Goal: Task Accomplishment & Management: Complete application form

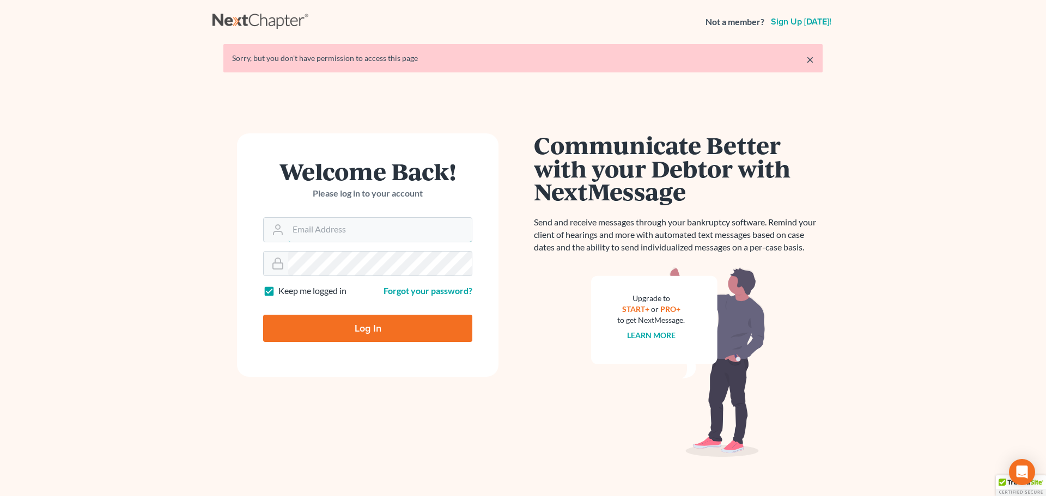
type input "[EMAIL_ADDRESS][DOMAIN_NAME]"
click at [408, 323] on input "Log In" at bounding box center [367, 328] width 209 height 27
type input "Thinking..."
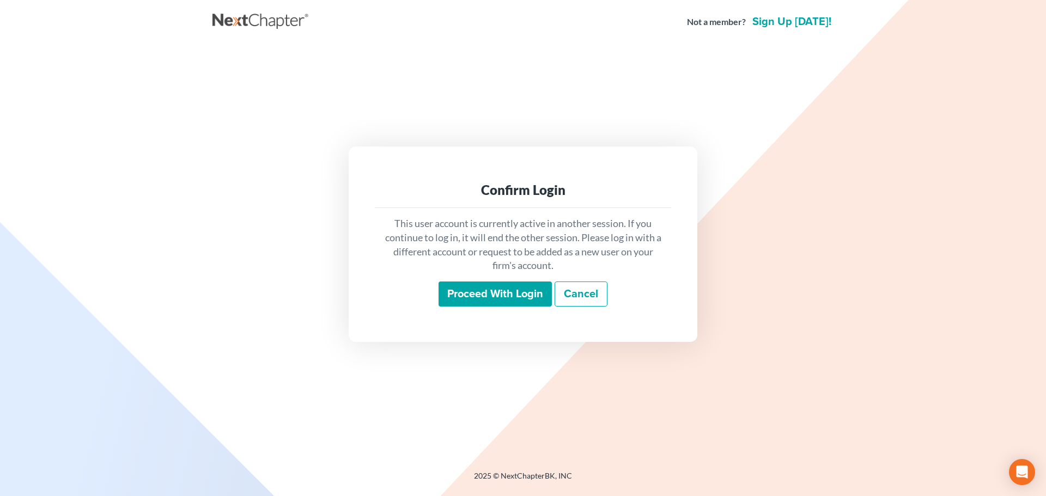
click at [452, 307] on div "This user account is currently active in another session. If you continue to lo…" at bounding box center [523, 261] width 296 height 107
click at [452, 299] on input "Proceed with login" at bounding box center [495, 294] width 113 height 25
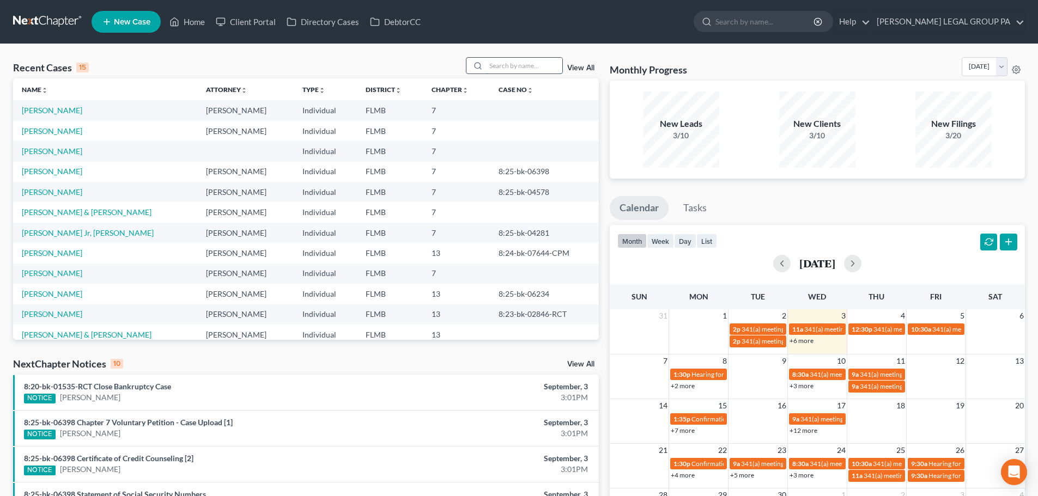
click at [507, 68] on input "search" at bounding box center [524, 66] width 76 height 16
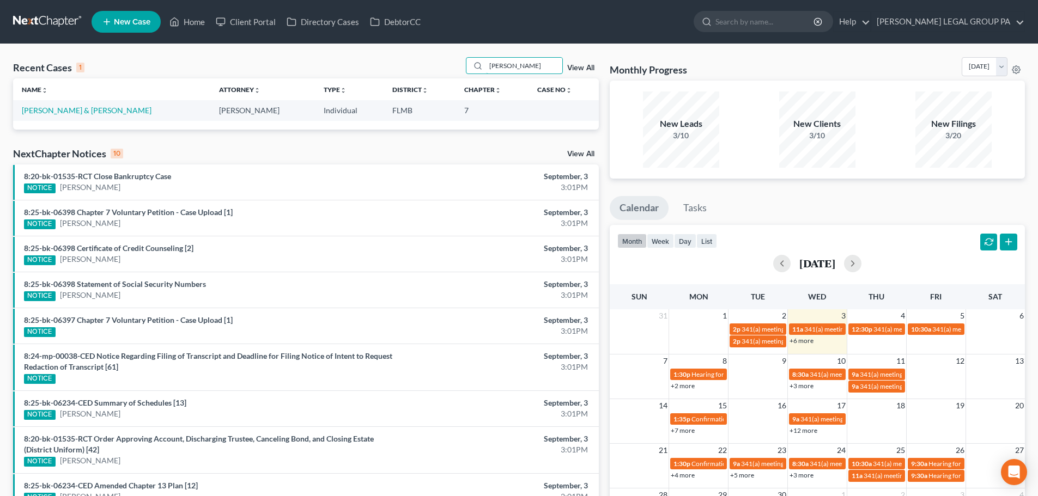
type input "[PERSON_NAME]"
drag, startPoint x: 100, startPoint y: 105, endPoint x: 60, endPoint y: 131, distance: 47.2
click at [92, 110] on td "[PERSON_NAME] & [PERSON_NAME]" at bounding box center [111, 110] width 197 height 20
click at [58, 112] on link "[PERSON_NAME] & [PERSON_NAME]" at bounding box center [87, 110] width 130 height 9
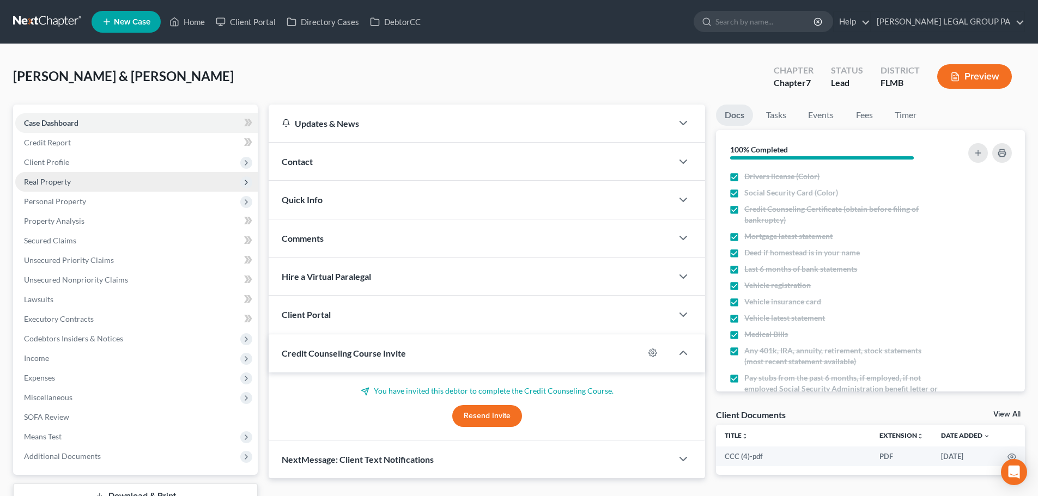
click at [57, 181] on span "Real Property" at bounding box center [47, 181] width 47 height 9
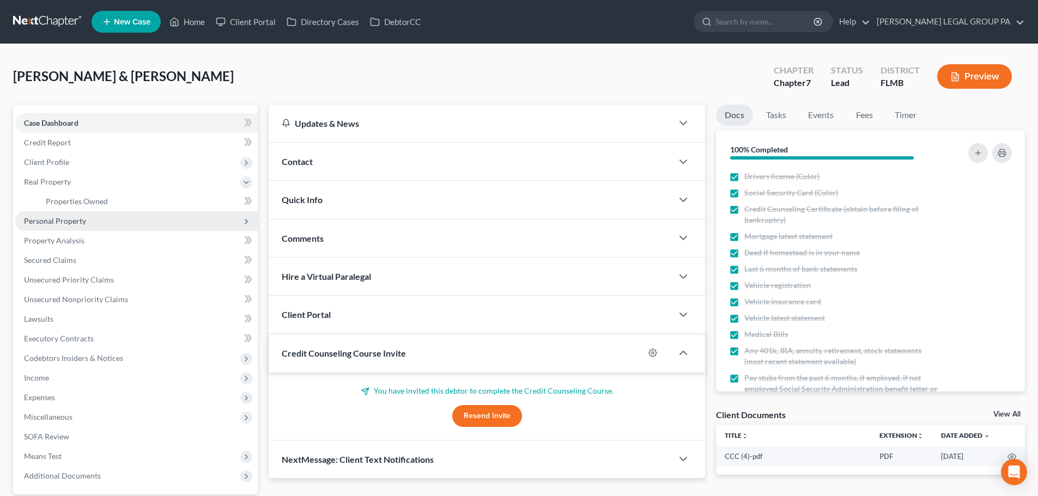
click at [65, 219] on span "Personal Property" at bounding box center [55, 220] width 62 height 9
click at [77, 226] on link "Vehicles Owned" at bounding box center [147, 221] width 221 height 20
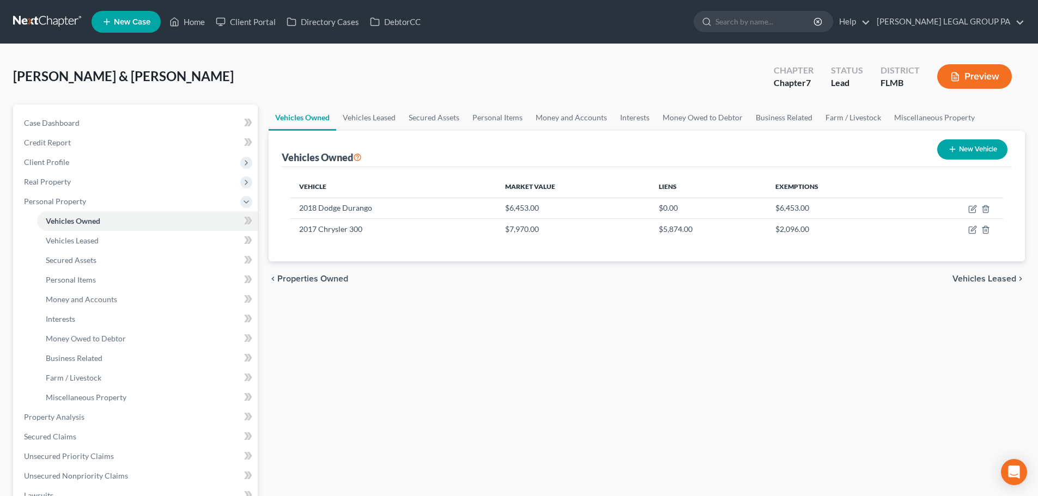
click at [970, 157] on button "New Vehicle" at bounding box center [972, 150] width 70 height 20
select select "0"
select select "2"
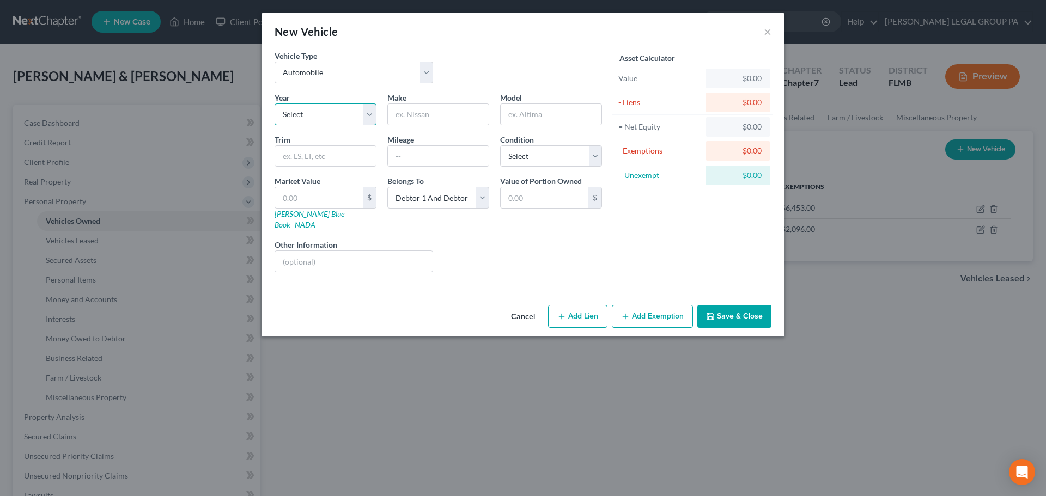
click at [329, 113] on select "Select 2026 2025 2024 2023 2022 2021 2020 2019 2018 2017 2016 2015 2014 2013 20…" at bounding box center [326, 115] width 102 height 22
select select "15"
click at [275, 104] on select "Select 2026 2025 2024 2023 2022 2021 2020 2019 2018 2017 2016 2015 2014 2013 20…" at bounding box center [326, 115] width 102 height 22
click at [421, 123] on input "text" at bounding box center [438, 114] width 101 height 21
click at [469, 88] on div "Vehicle Type Select Automobile Truck Trailer Watercraft Aircraft Motor Home Atv…" at bounding box center [438, 71] width 338 height 42
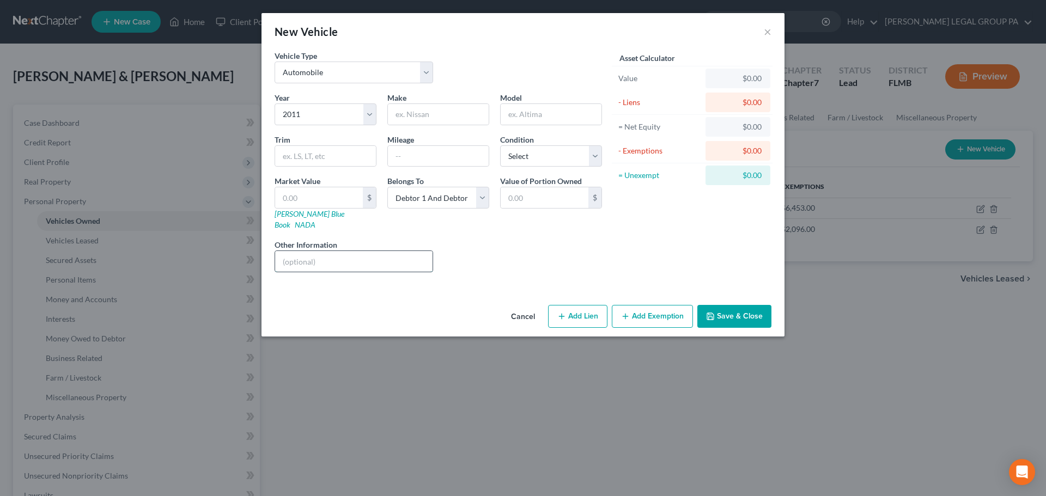
click at [314, 255] on input "text" at bounding box center [354, 261] width 158 height 21
drag, startPoint x: 384, startPoint y: 253, endPoint x: 300, endPoint y: 250, distance: 84.0
click at [300, 251] on input "VIN: [US_VEHICLE_IDENTIFICATION_NUMBER]" at bounding box center [354, 261] width 158 height 21
type input "VIN: [US_VEHICLE_IDENTIFICATION_NUMBER]"
click at [453, 107] on input "text" at bounding box center [438, 114] width 101 height 21
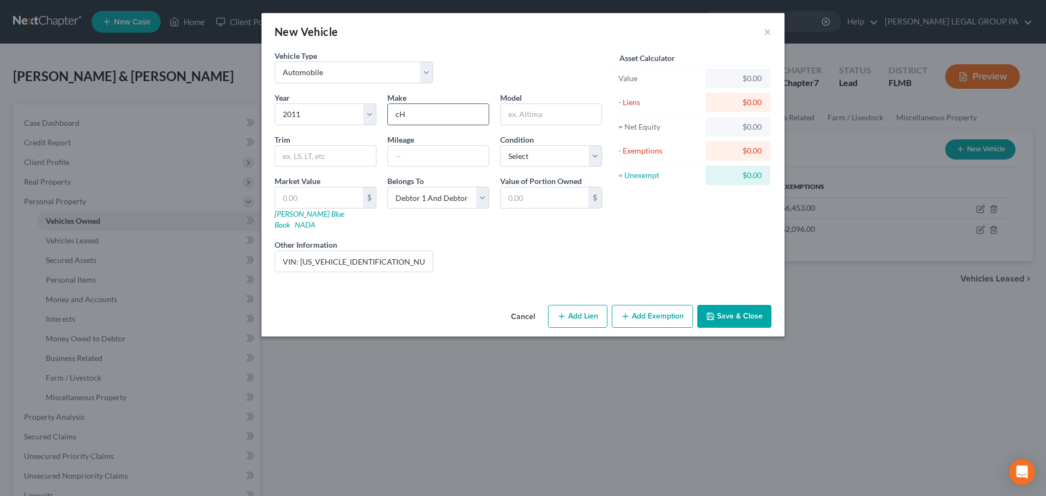
type input "c"
type input "Chevrolet"
click at [544, 110] on input "text" at bounding box center [551, 114] width 101 height 21
type input "Cruze"
click at [543, 80] on div "Vehicle Type Select Automobile Truck Trailer Watercraft Aircraft Motor Home Atv…" at bounding box center [438, 71] width 338 height 42
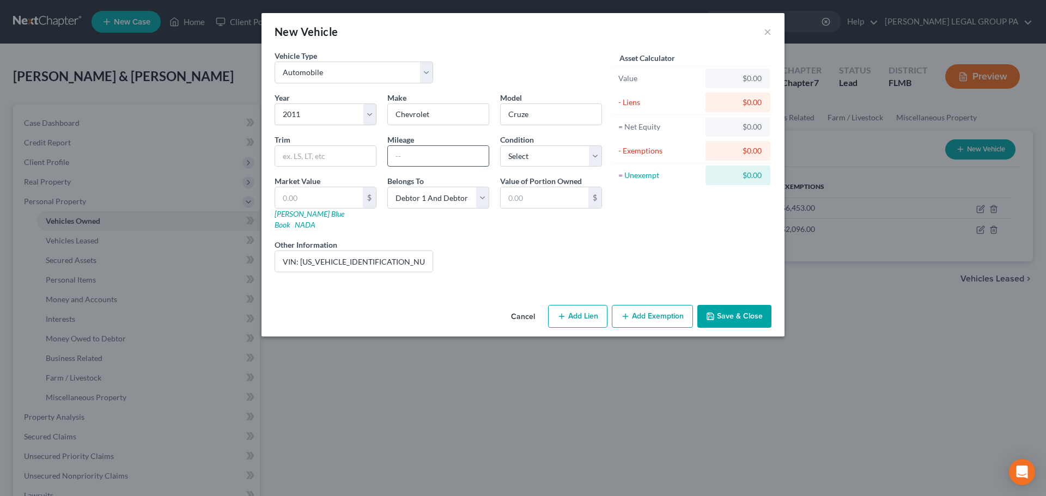
click at [410, 153] on input "text" at bounding box center [438, 156] width 101 height 21
type input "160000"
click at [494, 250] on div "Liens Select" at bounding box center [523, 255] width 169 height 33
click at [536, 135] on div "Condition Select Excellent Very Good Good Fair Poor" at bounding box center [551, 150] width 113 height 33
click at [536, 156] on select "Select Excellent Very Good Good Fair Poor" at bounding box center [551, 157] width 102 height 22
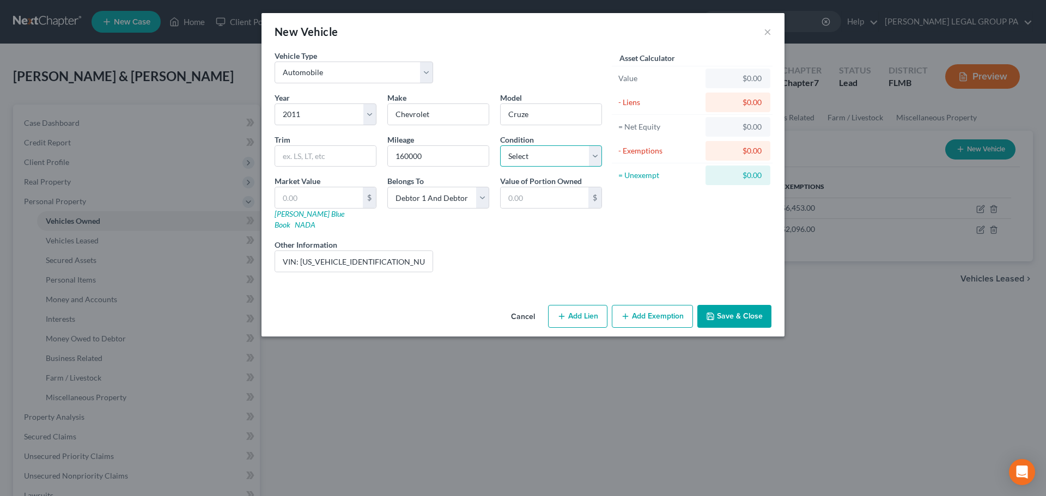
select select "3"
click at [500, 146] on select "Select Excellent Very Good Good Fair Poor" at bounding box center [551, 157] width 102 height 22
click at [532, 241] on div "Liens Select" at bounding box center [523, 255] width 169 height 33
click at [318, 193] on input "text" at bounding box center [319, 197] width 88 height 21
click at [348, 193] on input "text" at bounding box center [319, 197] width 88 height 21
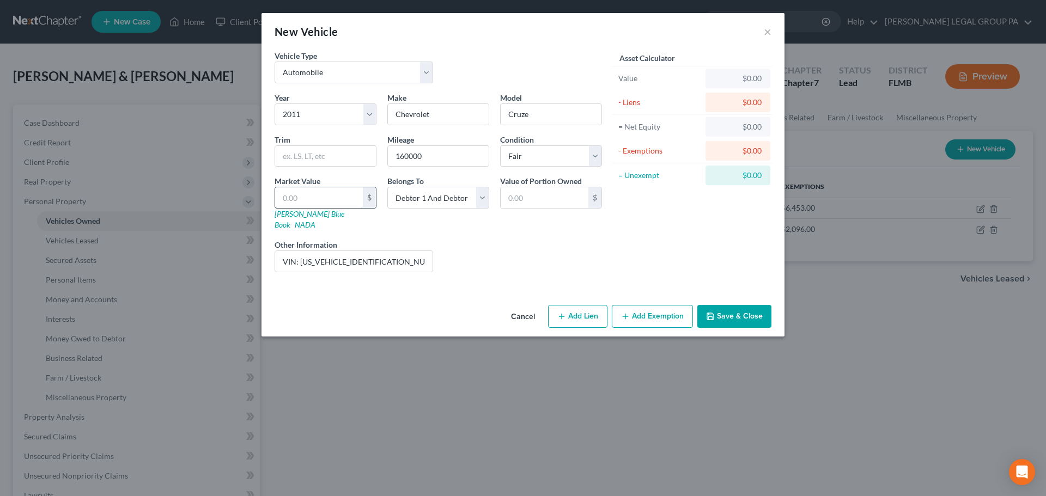
type input "5"
type input "5.00"
type input "53"
type input "53.00"
type input "534"
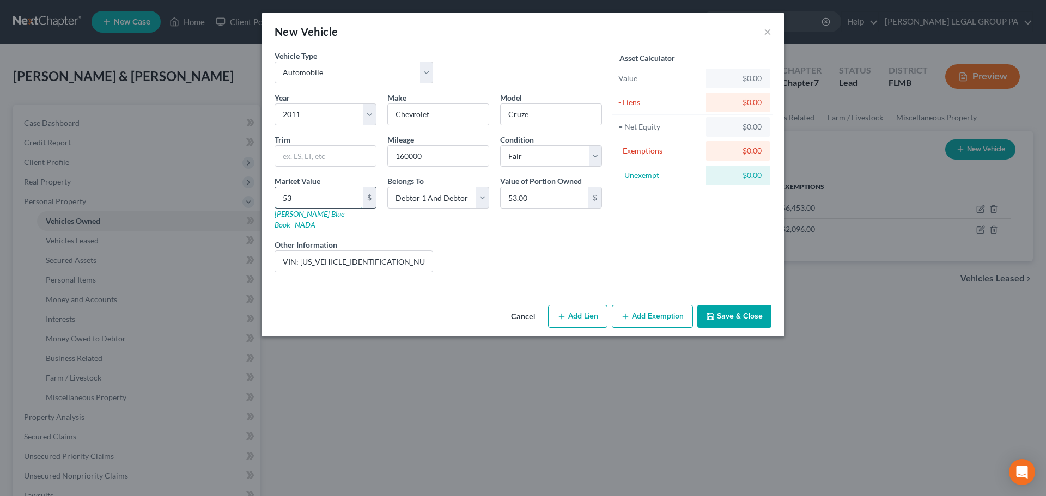
type input "534.00"
type input "534"
click at [733, 305] on button "Save & Close" at bounding box center [735, 316] width 74 height 23
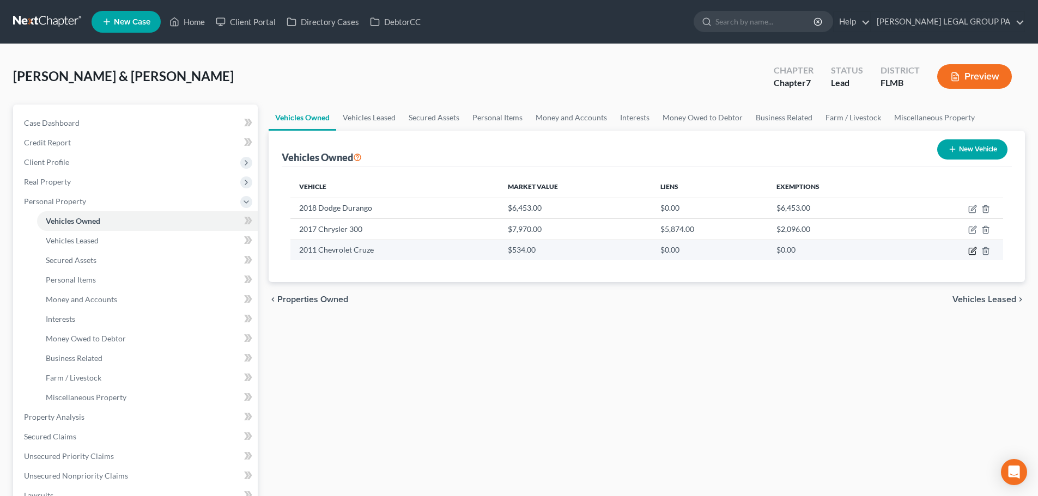
click at [968, 249] on icon "button" at bounding box center [972, 251] width 9 height 9
select select "0"
select select "15"
select select "3"
select select "2"
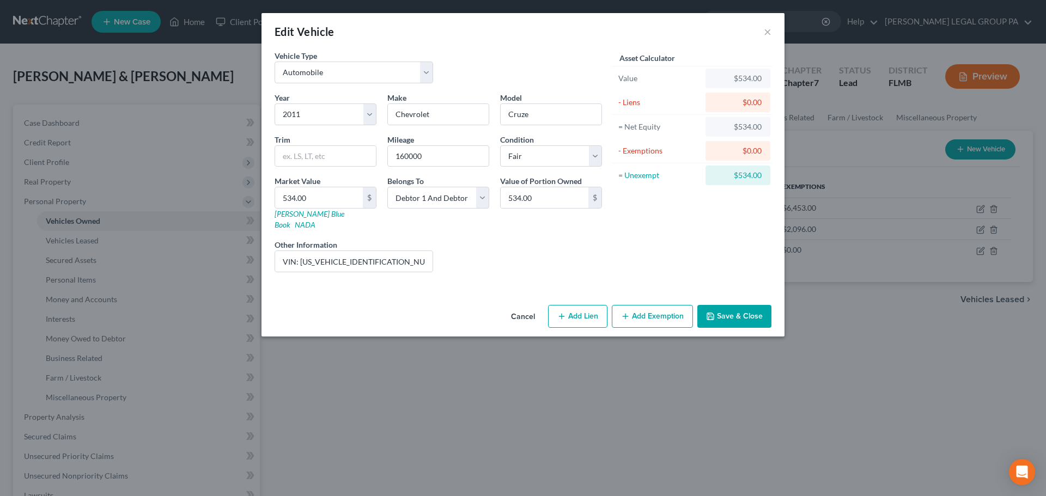
click at [649, 305] on button "Add Exemption" at bounding box center [652, 316] width 81 height 23
select select "2"
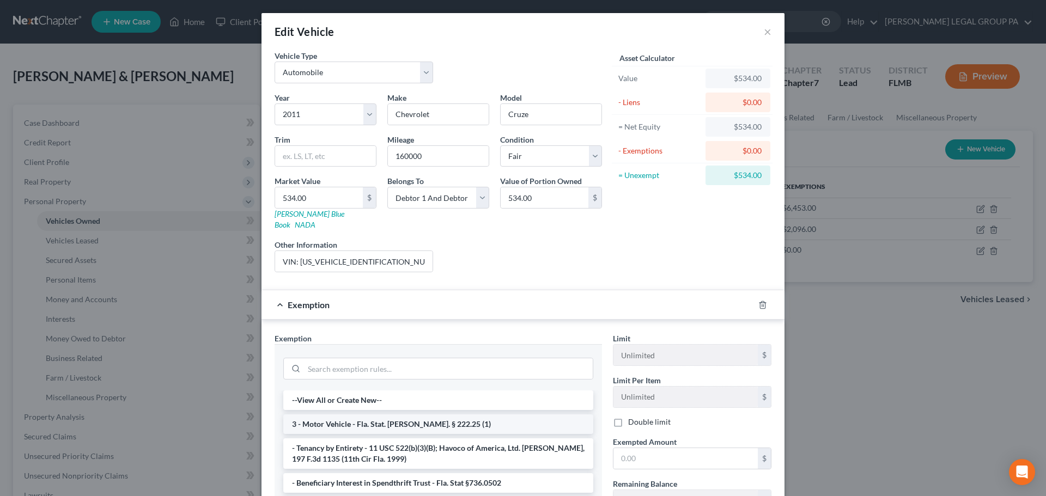
click at [384, 415] on li "3 - Motor Vehicle - Fla. Stat. [PERSON_NAME]. § 222.25 (1)" at bounding box center [438, 425] width 310 height 20
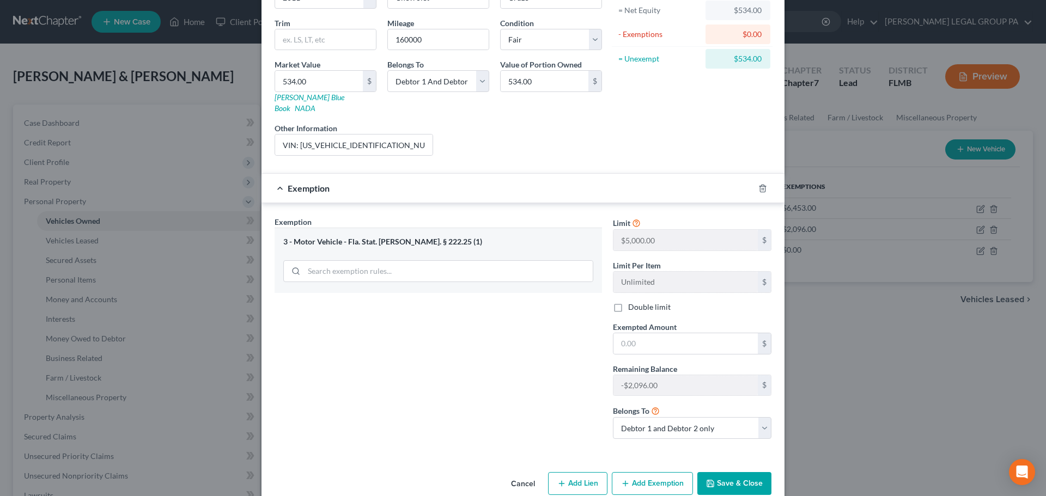
scroll to position [126, 0]
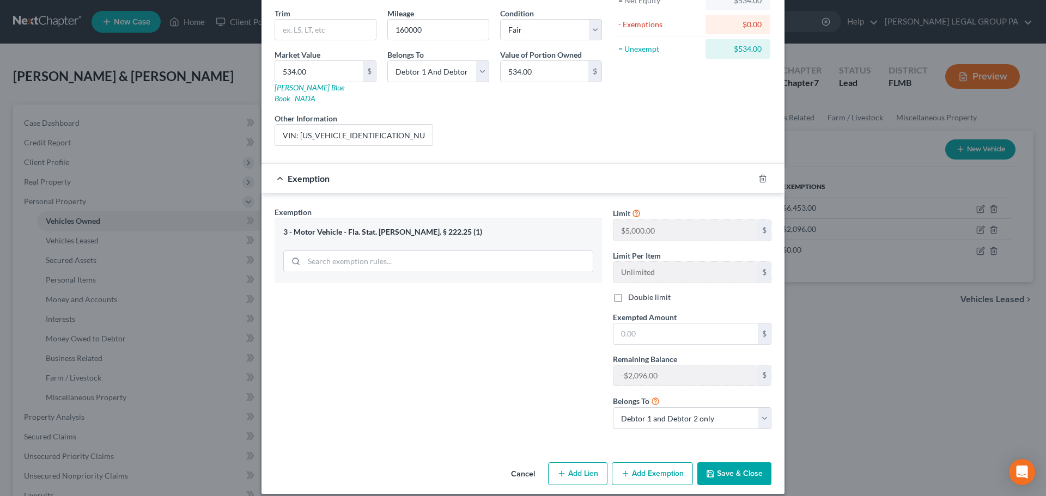
click at [628, 292] on label "Double limit" at bounding box center [649, 297] width 43 height 11
click at [633, 292] on input "Double limit" at bounding box center [636, 295] width 7 height 7
checkbox input "true"
click at [664, 324] on input "text" at bounding box center [686, 334] width 144 height 21
type input "534"
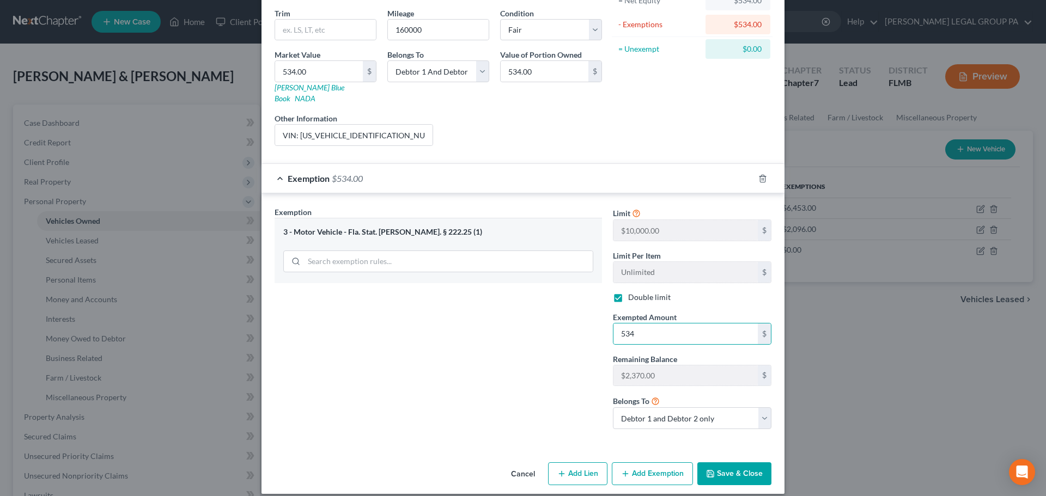
click at [726, 465] on button "Save & Close" at bounding box center [735, 474] width 74 height 23
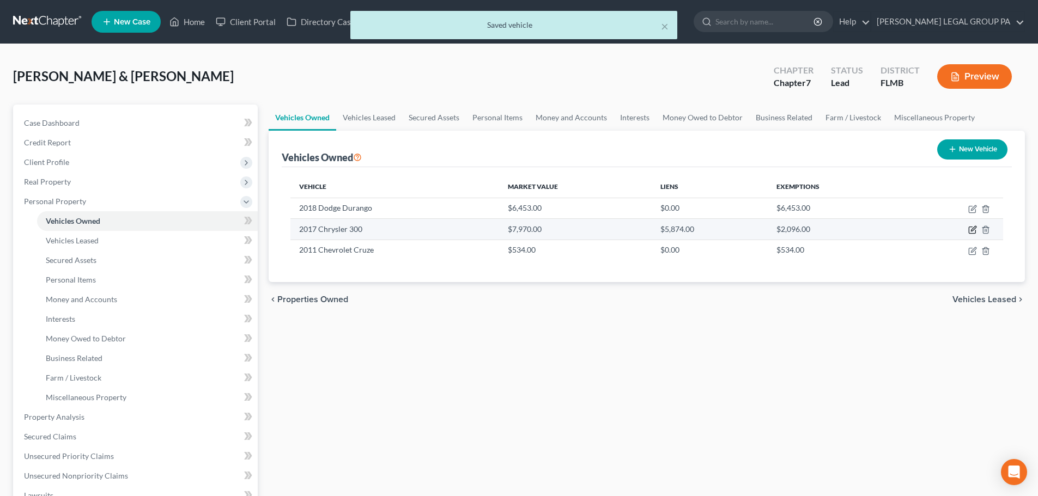
click at [971, 229] on icon "button" at bounding box center [972, 230] width 9 height 9
select select "0"
select select "9"
select select "3"
select select "1"
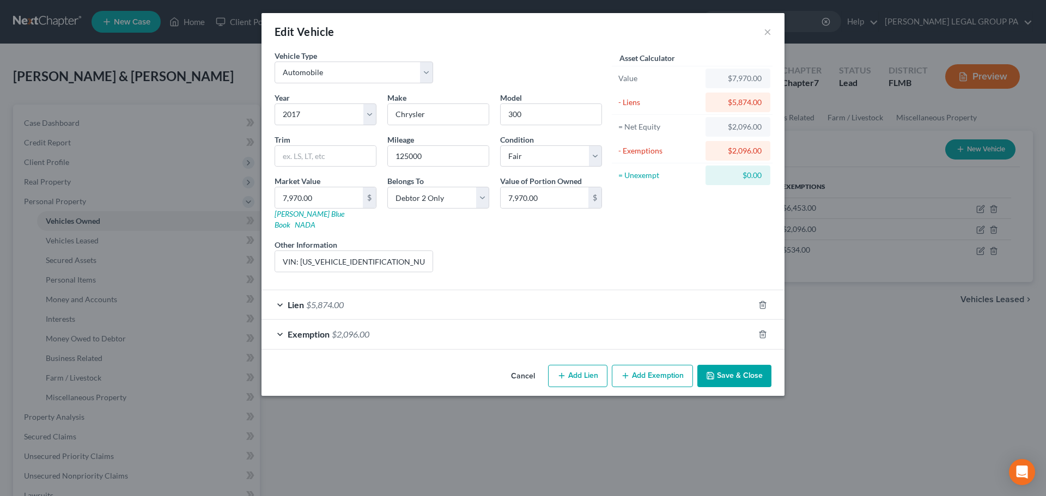
click at [332, 329] on span "$2,096.00" at bounding box center [351, 334] width 38 height 10
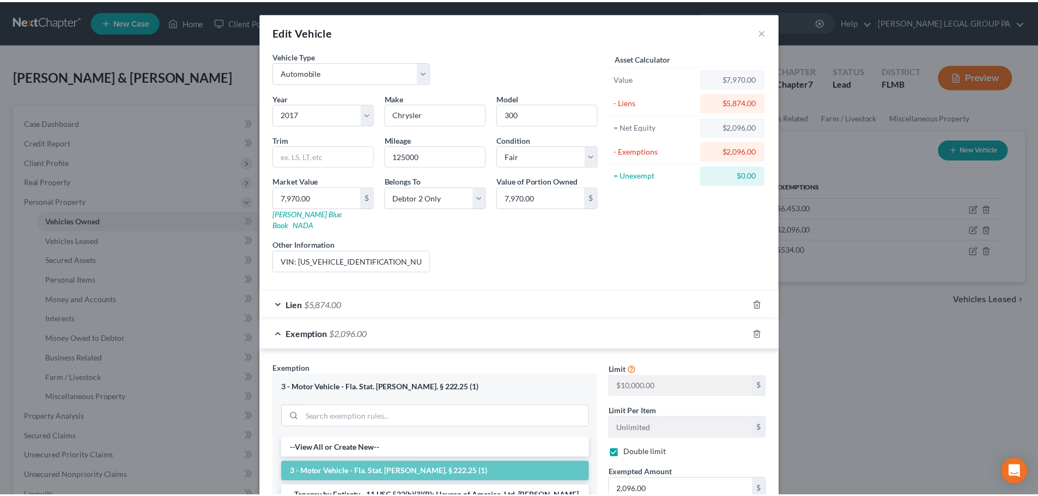
scroll to position [164, 0]
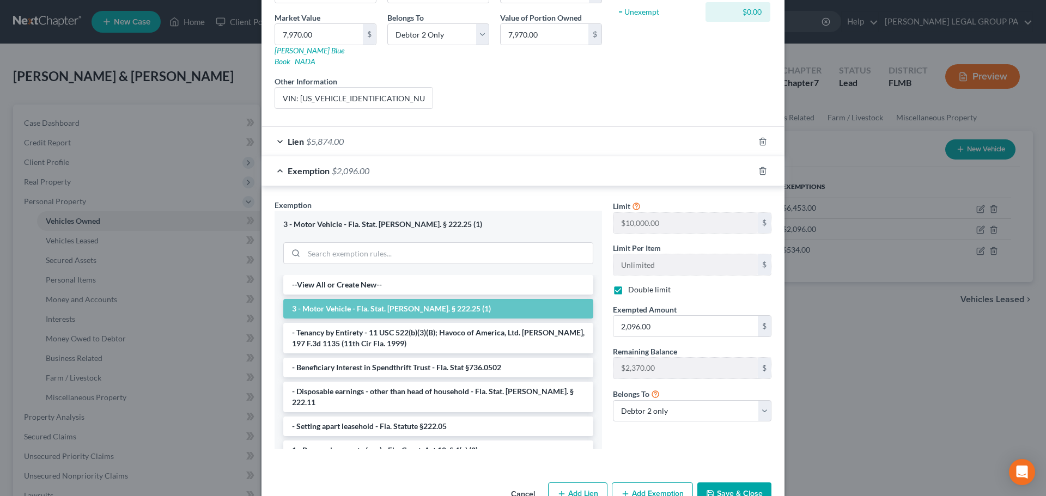
click at [723, 486] on button "Save & Close" at bounding box center [735, 494] width 74 height 23
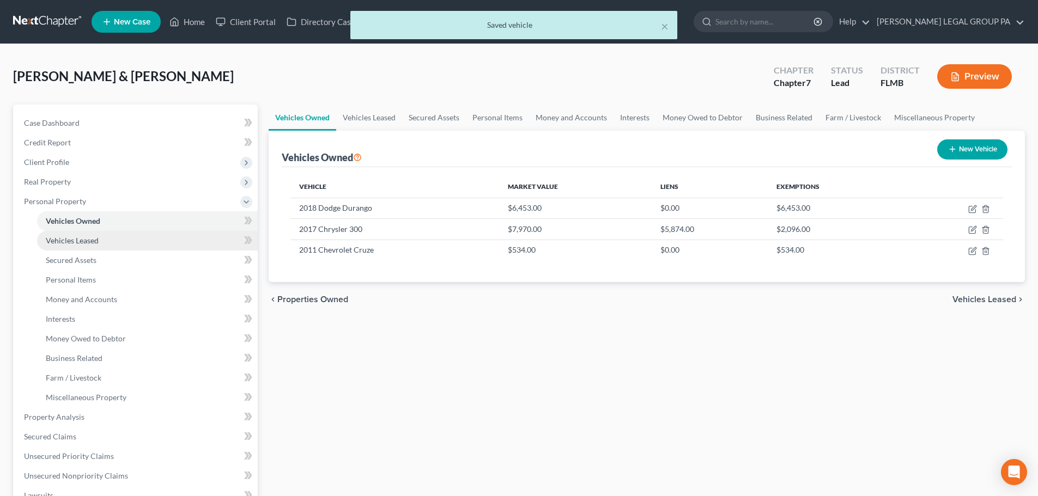
click at [70, 239] on span "Vehicles Leased" at bounding box center [72, 240] width 53 height 9
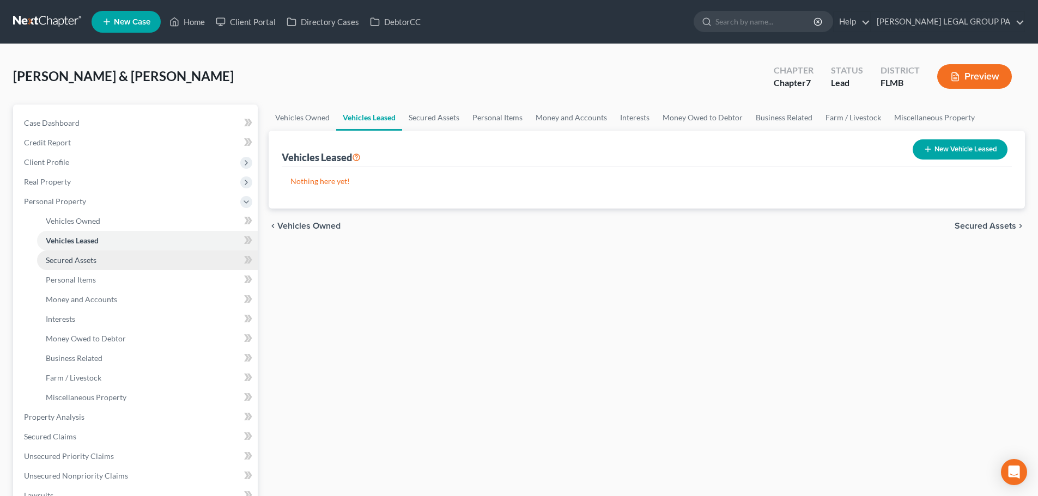
click at [90, 259] on span "Secured Assets" at bounding box center [71, 260] width 51 height 9
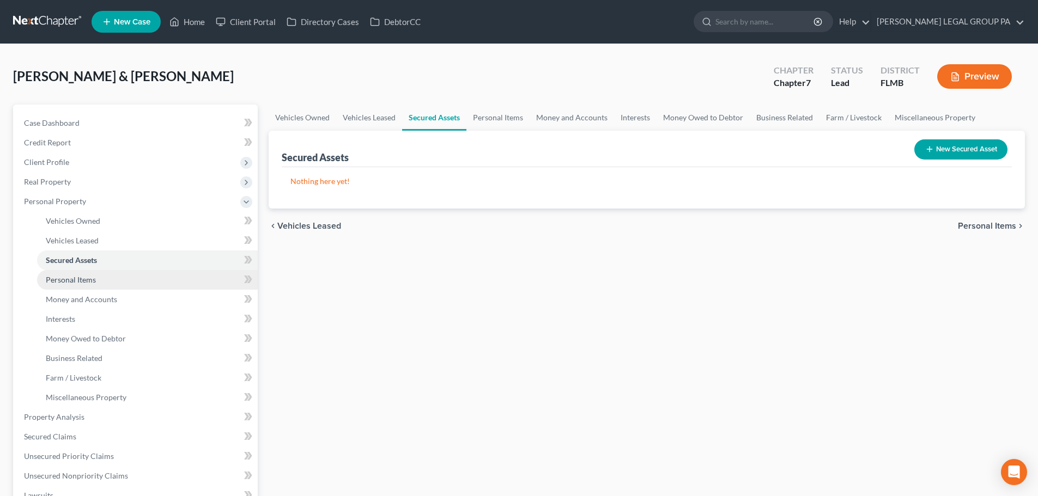
click at [90, 275] on span "Personal Items" at bounding box center [71, 279] width 50 height 9
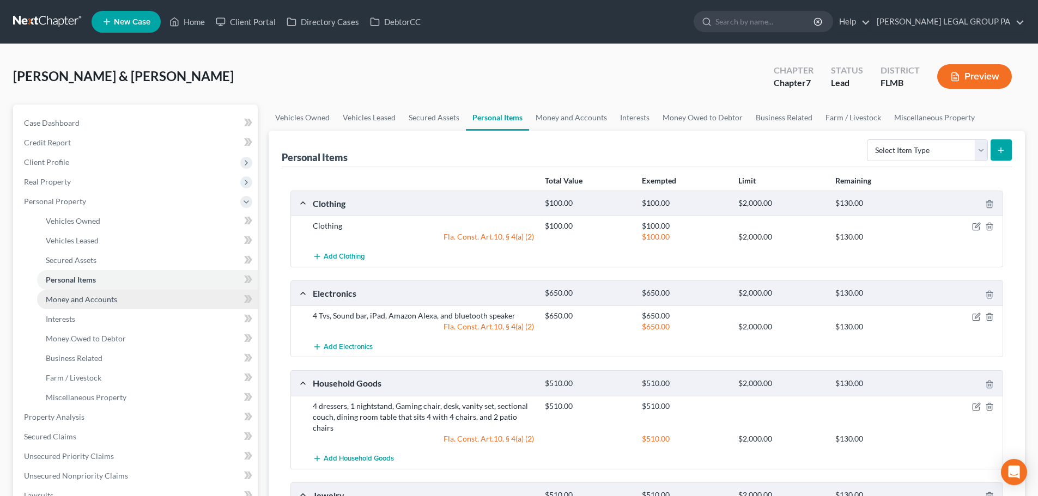
click at [91, 304] on span "Money and Accounts" at bounding box center [81, 299] width 71 height 9
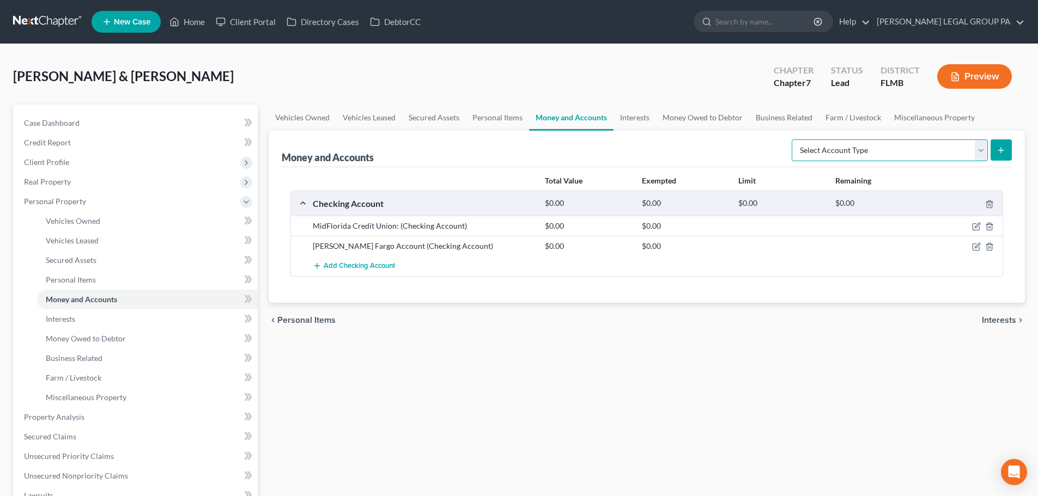
click at [964, 149] on select "Select Account Type Brokerage Cash on Hand Certificates of Deposit Checking Acc…" at bounding box center [890, 151] width 196 height 22
select select "checking"
click at [794, 140] on select "Select Account Type Brokerage Cash on Hand Certificates of Deposit Checking Acc…" at bounding box center [890, 151] width 196 height 22
click at [1010, 144] on button "submit" at bounding box center [1001, 150] width 21 height 21
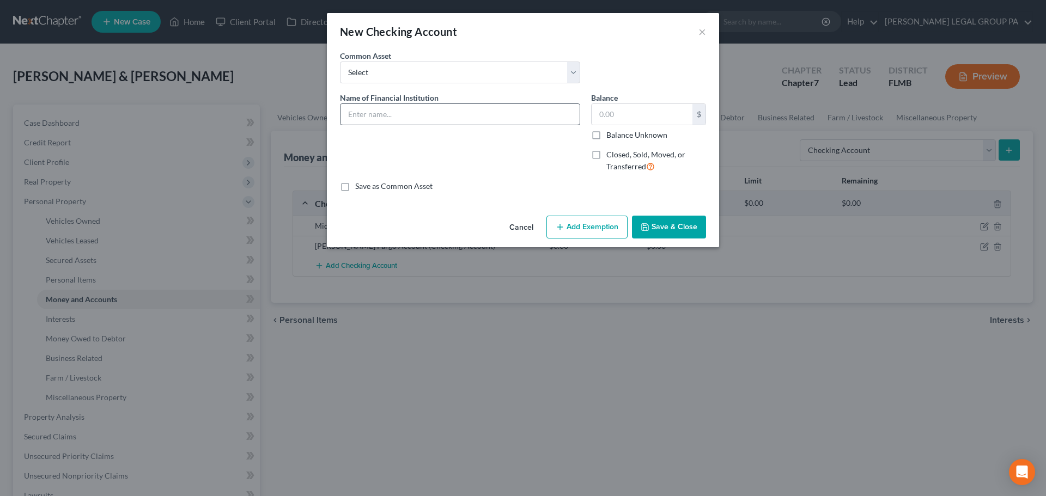
drag, startPoint x: 485, startPoint y: 128, endPoint x: 456, endPoint y: 116, distance: 31.8
click at [473, 124] on div "Name of Financial Institution *" at bounding box center [460, 136] width 251 height 89
click at [456, 116] on input "text" at bounding box center [460, 114] width 239 height 21
type input "Bank of America Checking Acct Ending in:"
click at [627, 114] on input "text" at bounding box center [642, 114] width 101 height 21
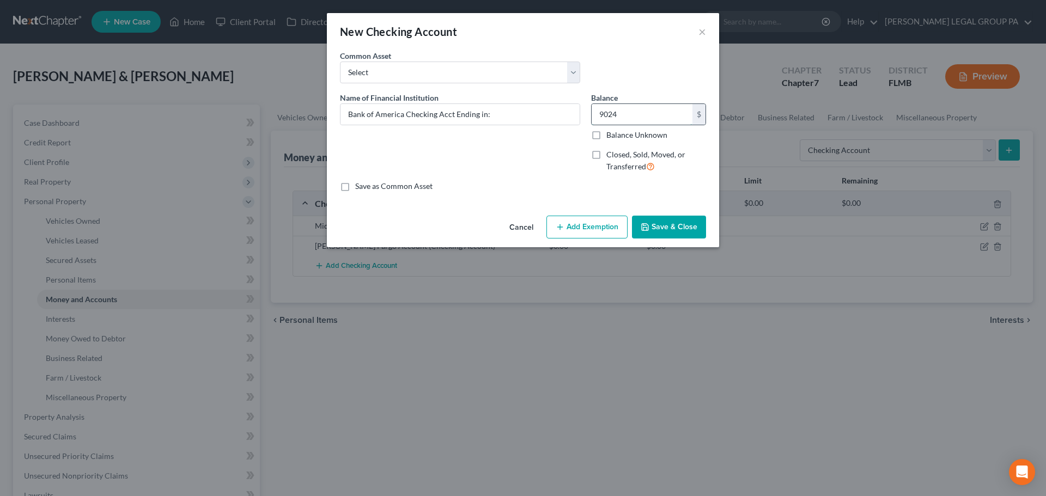
type input "9,024"
drag, startPoint x: 619, startPoint y: 120, endPoint x: 538, endPoint y: 117, distance: 80.2
click at [538, 117] on div "Name of Financial Institution * Bank of America Checking Acct Ending in: Balanc…" at bounding box center [523, 136] width 377 height 89
click at [510, 108] on input "Bank of America Checking Acct Ending in:" at bounding box center [460, 114] width 239 height 21
type input "Bank of America Checking Acct Ending in: 9024"
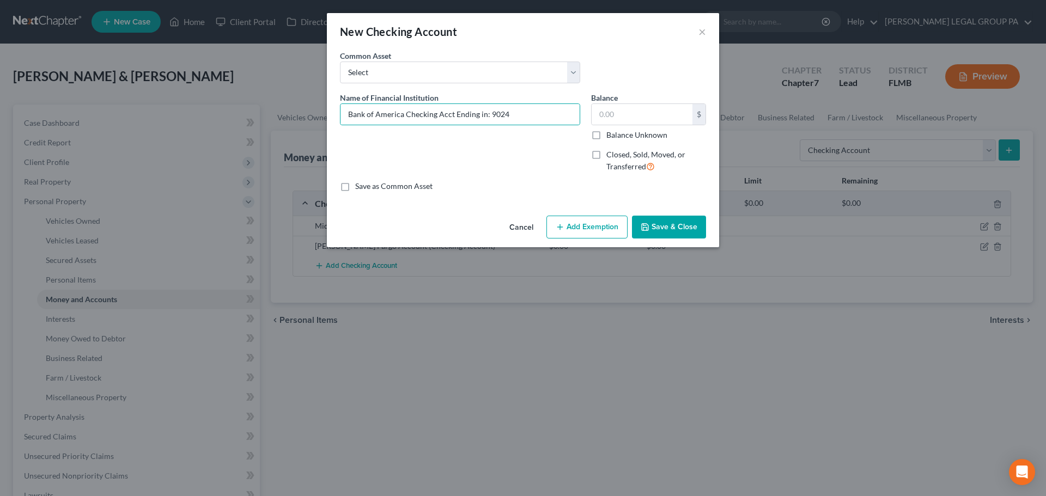
click at [685, 224] on button "Save & Close" at bounding box center [669, 227] width 74 height 23
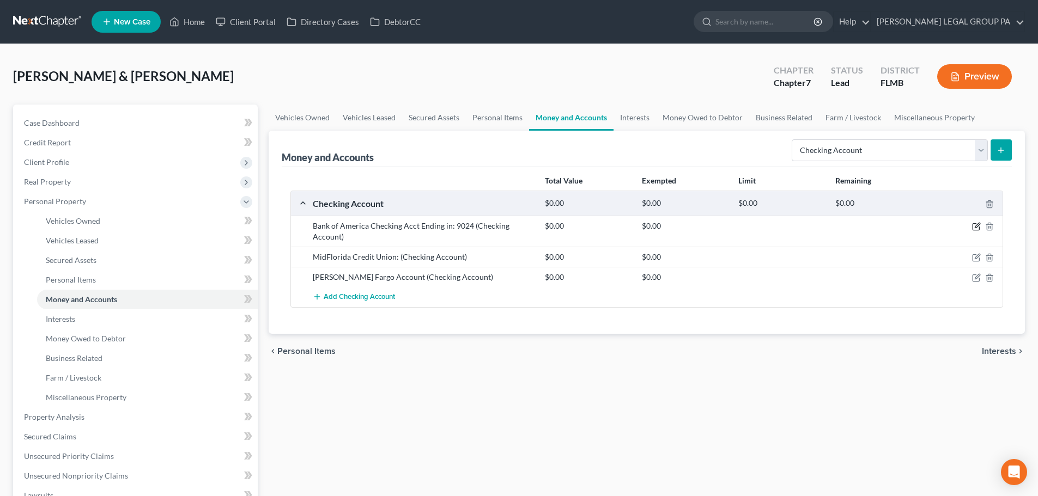
click at [974, 228] on icon "button" at bounding box center [976, 226] width 9 height 9
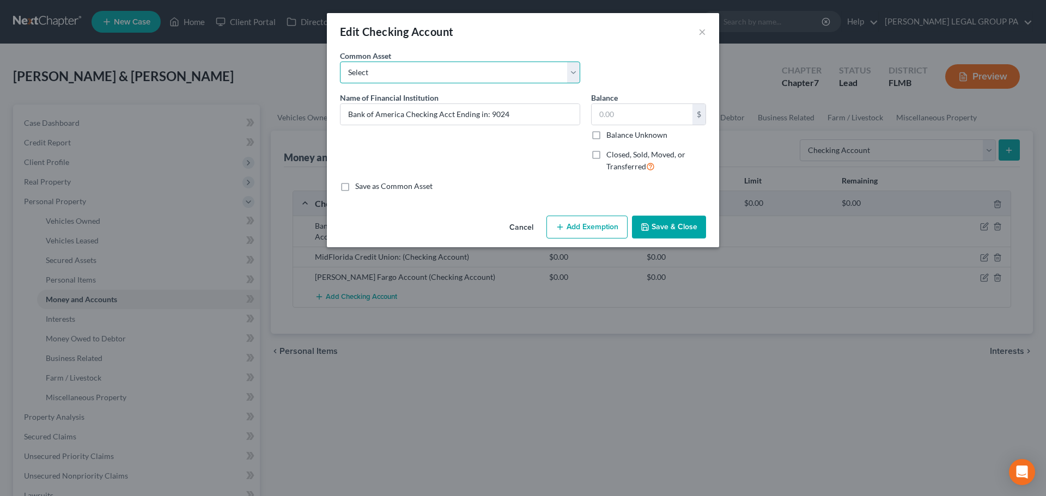
click at [391, 76] on select "Select WF account ending in [DATE] Grow Financial Credit Union Bank of America …" at bounding box center [460, 73] width 240 height 22
click at [669, 225] on button "Save & Close" at bounding box center [669, 227] width 74 height 23
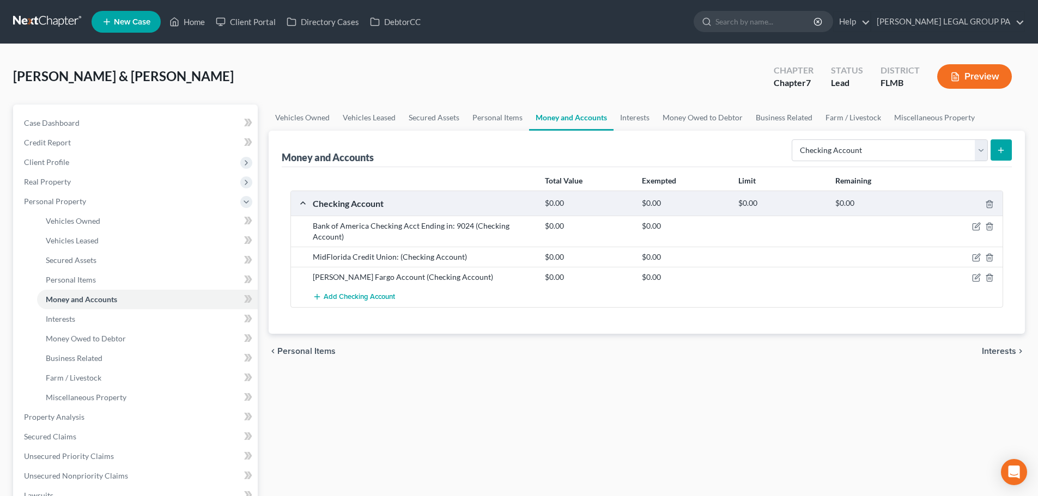
click at [57, 21] on link at bounding box center [48, 22] width 70 height 20
